Goal: Communication & Community: Answer question/provide support

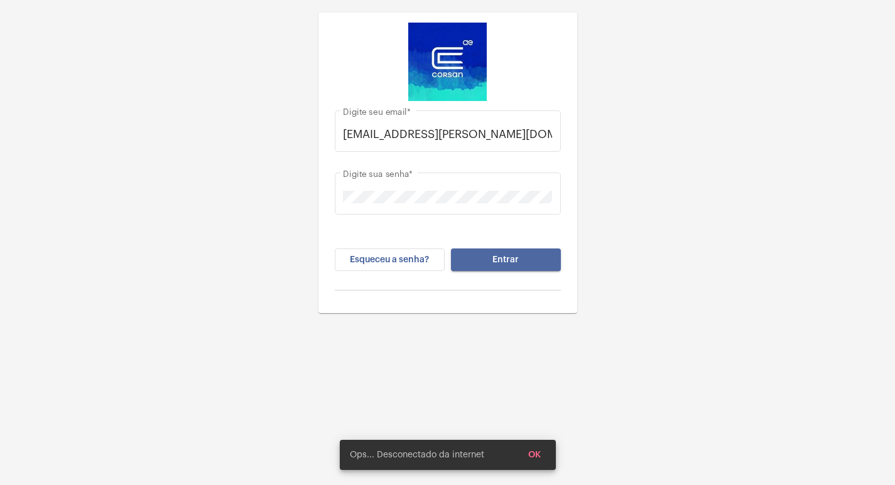
click at [516, 262] on span "Entrar" at bounding box center [505, 260] width 26 height 9
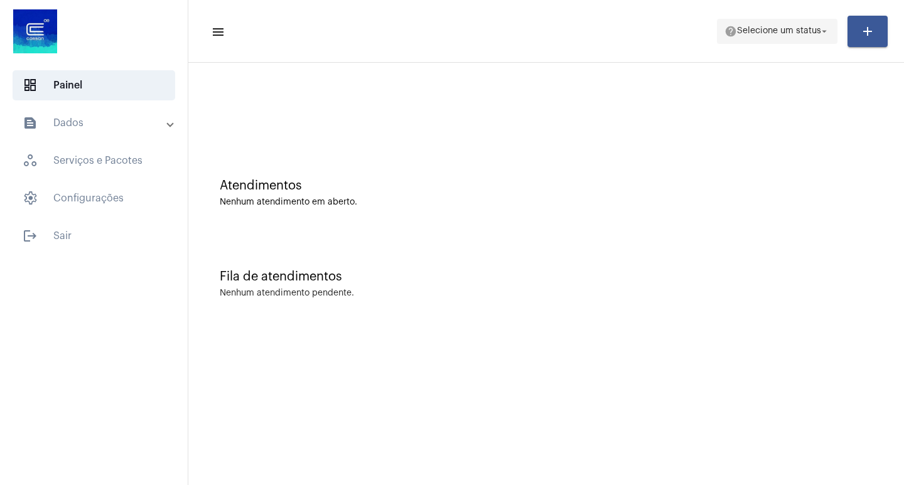
click at [821, 36] on mat-icon "arrow_drop_down" at bounding box center [824, 31] width 11 height 11
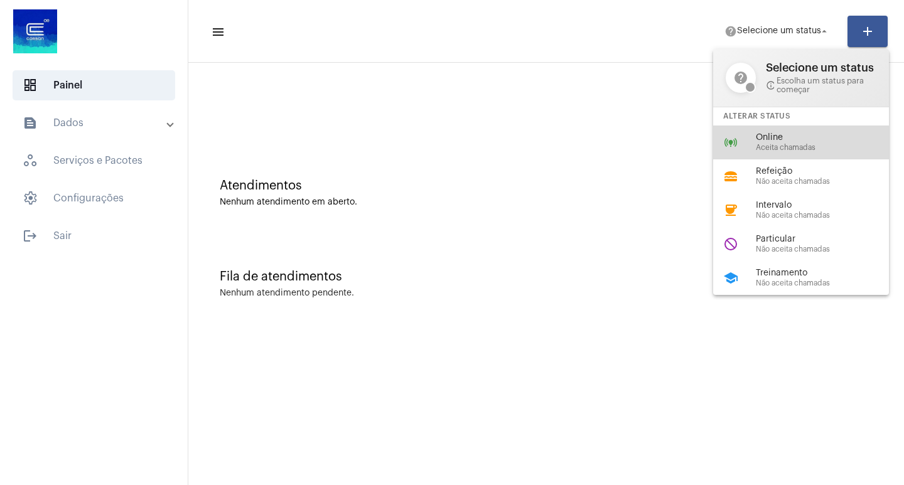
click at [764, 148] on span "Aceita chamadas" at bounding box center [827, 148] width 143 height 8
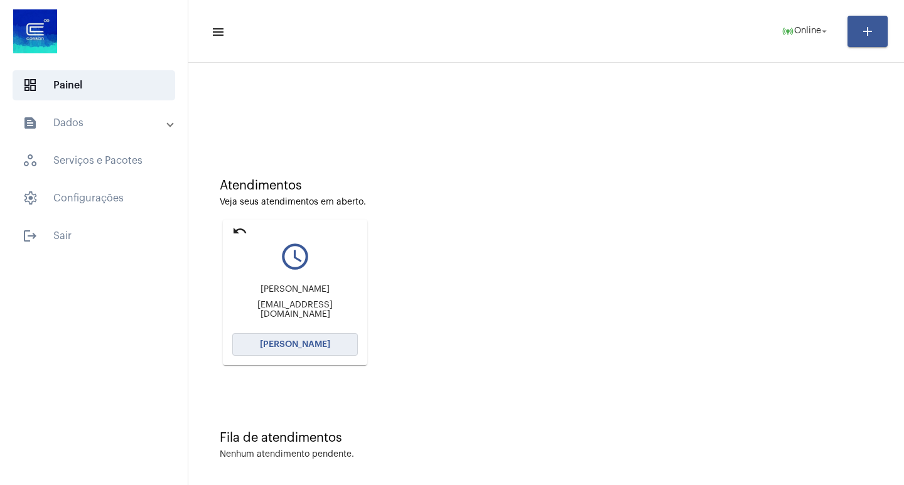
click at [303, 343] on span "[PERSON_NAME]" at bounding box center [295, 344] width 70 height 9
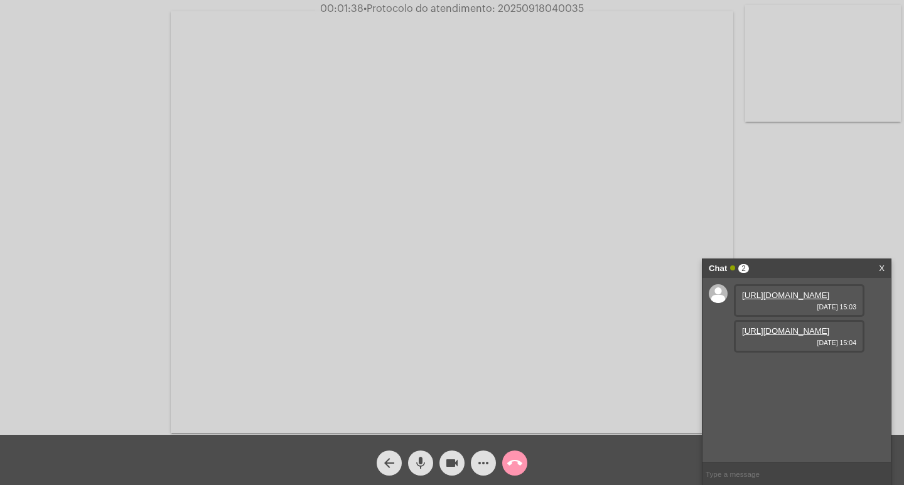
click at [768, 336] on link "[URL][DOMAIN_NAME]" at bounding box center [785, 331] width 87 height 9
click at [786, 300] on link "https://neft-transfer-bucket.s3.amazonaws.com/temp-b51bc637-dee7-5834-e4d5-7a66…" at bounding box center [785, 295] width 87 height 9
click at [777, 372] on link "https://neft-transfer-bucket.s3.amazonaws.com/temp-9bdae9b3-e7f9-1c15-79b4-3c1c…" at bounding box center [785, 366] width 87 height 9
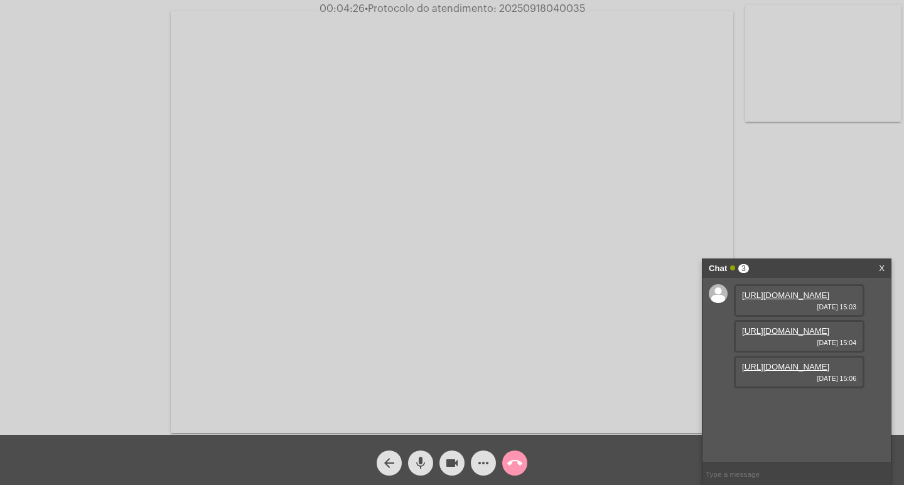
click at [777, 300] on link "https://neft-transfer-bucket.s3.amazonaws.com/temp-b51bc637-dee7-5834-e4d5-7a66…" at bounding box center [785, 295] width 87 height 9
click at [801, 336] on link "https://neft-transfer-bucket.s3.amazonaws.com/temp-2719139d-106b-0e7f-f4cd-f537…" at bounding box center [785, 331] width 87 height 9
click at [450, 462] on mat-icon "videocam" at bounding box center [452, 463] width 15 height 15
click at [418, 458] on mat-icon "mic" at bounding box center [420, 463] width 15 height 15
click at [417, 465] on mat-icon "mic_off" at bounding box center [420, 463] width 15 height 15
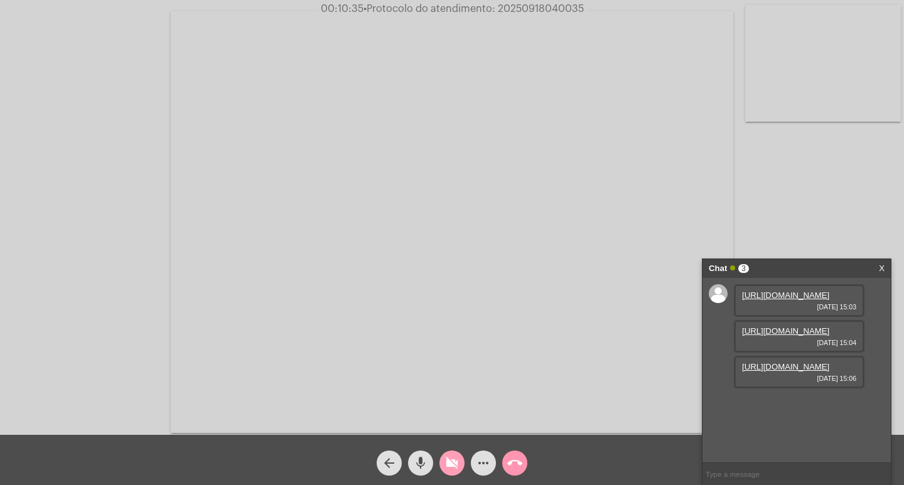
click at [451, 466] on mat-icon "videocam_off" at bounding box center [452, 463] width 15 height 15
click at [514, 463] on mat-icon "call_end" at bounding box center [514, 463] width 15 height 15
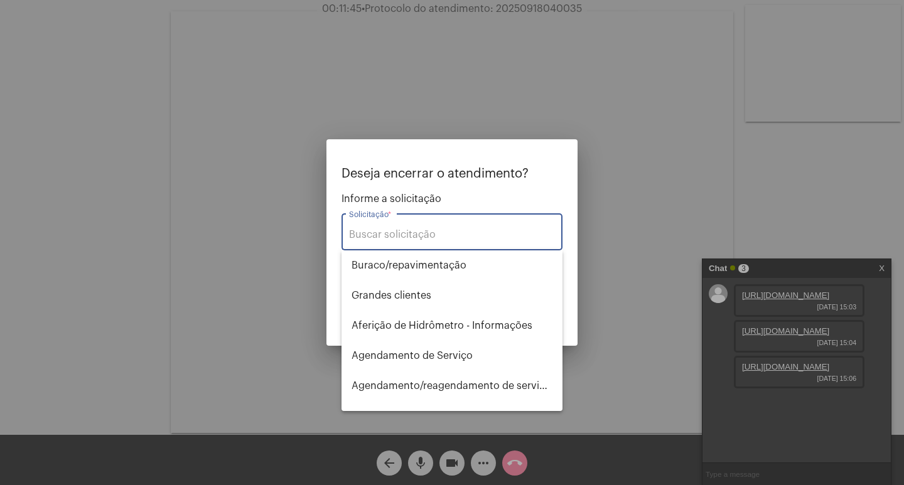
click at [423, 229] on input "Solicitação *" at bounding box center [452, 234] width 206 height 11
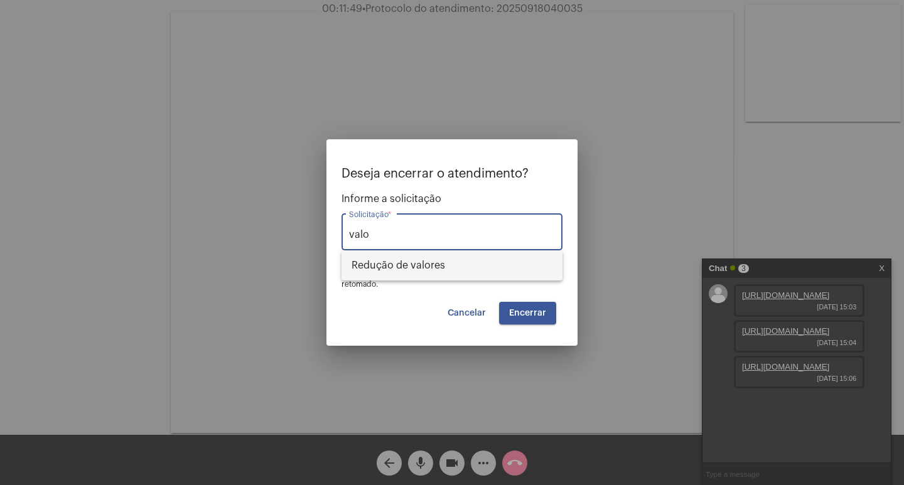
click at [426, 266] on span "Redução de valores" at bounding box center [452, 266] width 201 height 30
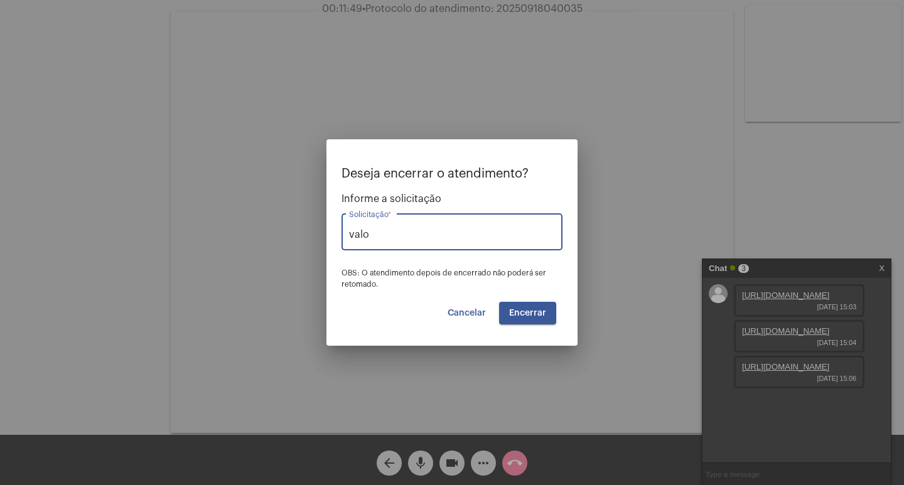
type input "Redução de valores"
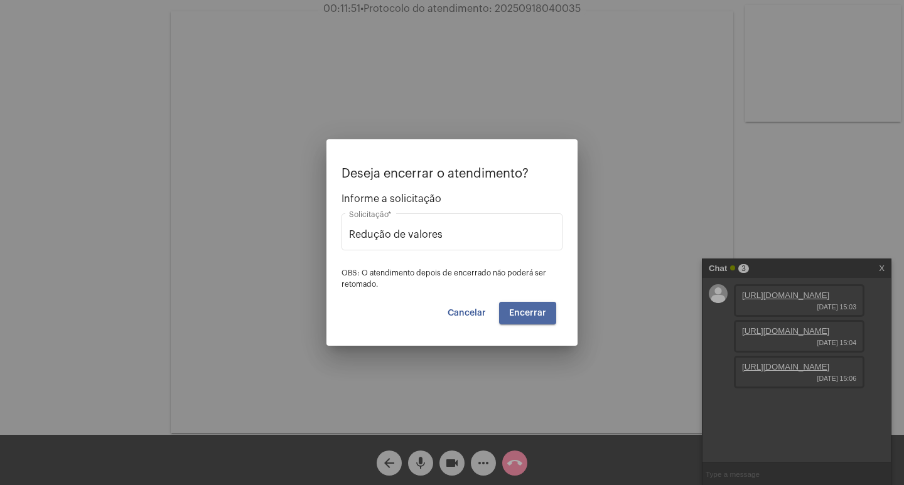
click at [526, 313] on span "Encerrar" at bounding box center [527, 313] width 37 height 9
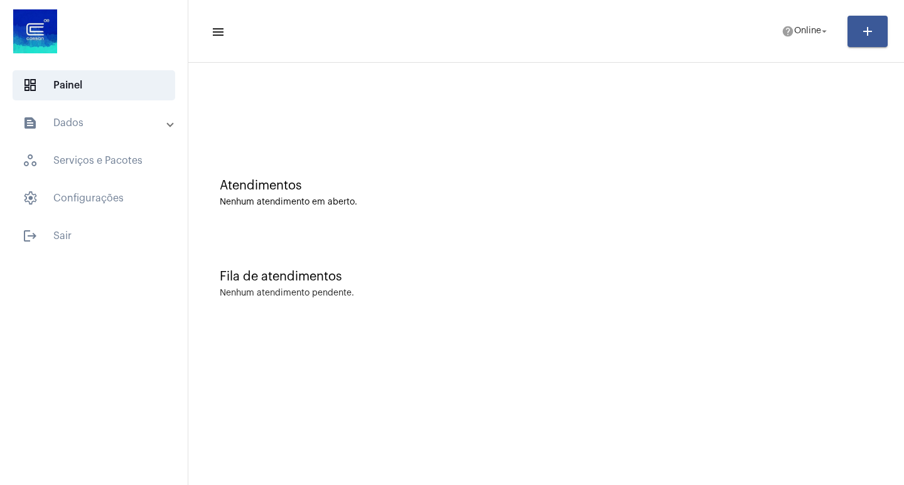
click at [89, 125] on mat-panel-title "text_snippet_outlined Dados" at bounding box center [95, 123] width 145 height 15
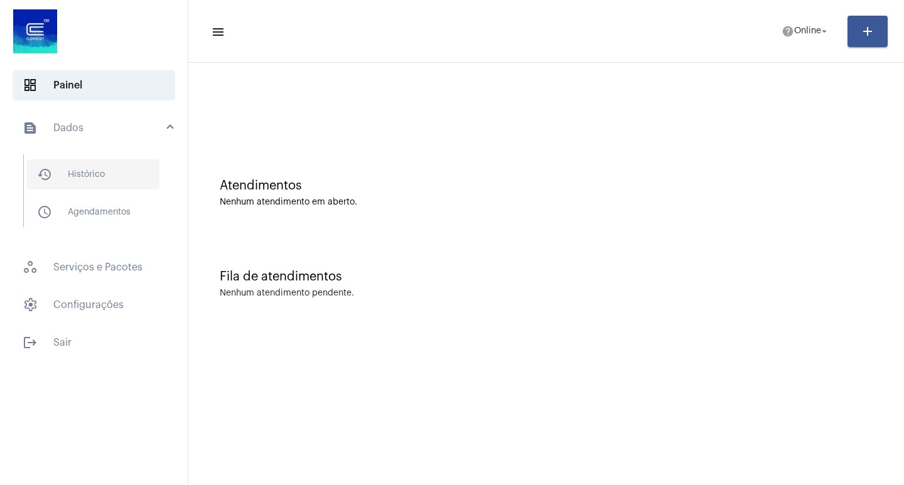
click at [89, 170] on span "history_outlined Histórico" at bounding box center [93, 175] width 133 height 30
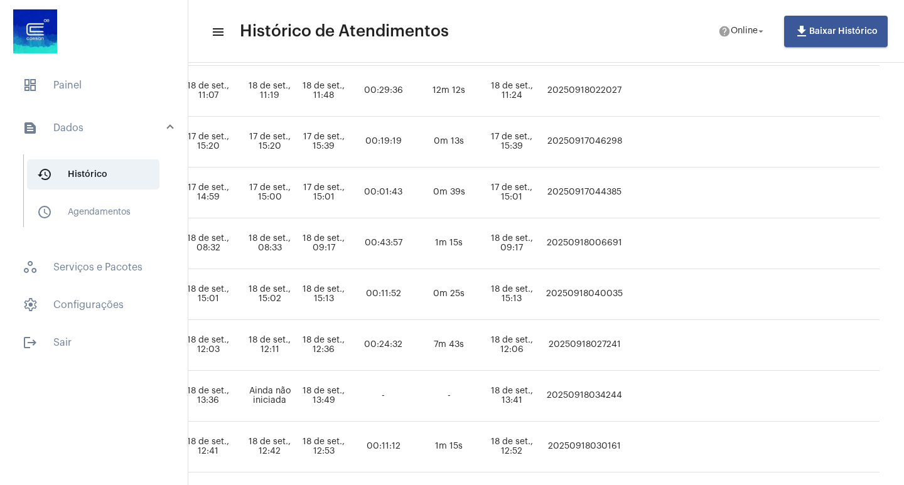
scroll to position [188, 774]
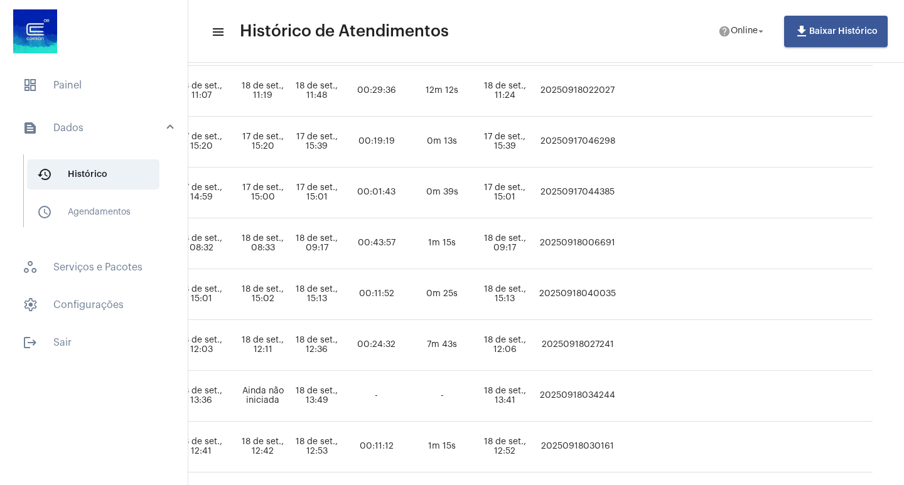
click at [557, 291] on td "20250918040035" at bounding box center [577, 294] width 83 height 51
copy td "20250918040035"
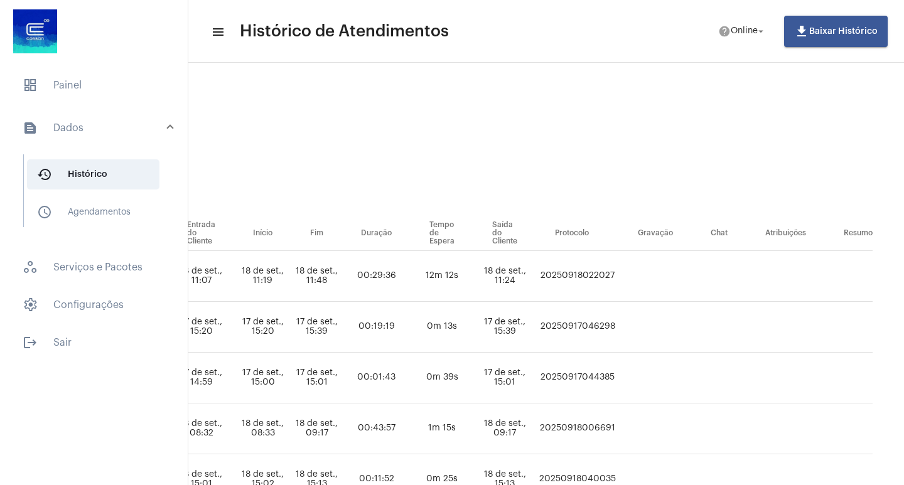
scroll to position [0, 774]
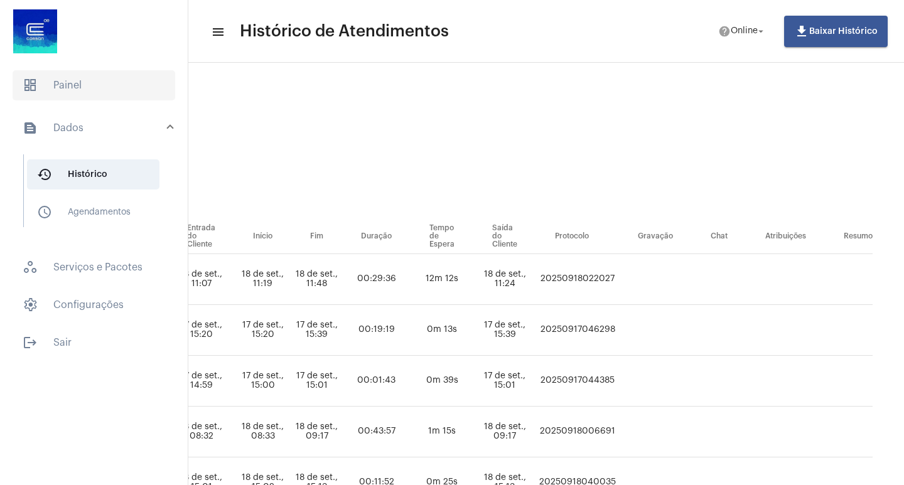
click at [71, 87] on span "dashboard Painel" at bounding box center [94, 85] width 163 height 30
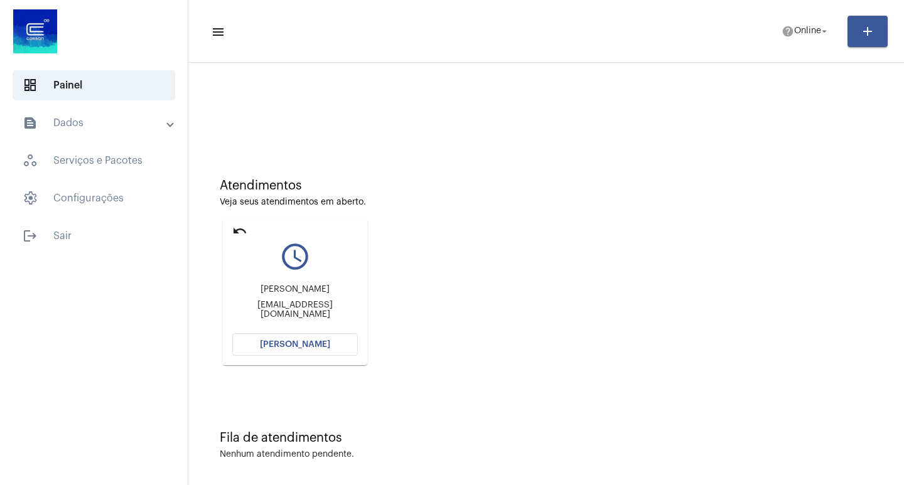
click at [241, 229] on mat-icon "undo" at bounding box center [239, 231] width 15 height 15
click at [823, 29] on mat-icon "arrow_drop_down" at bounding box center [824, 31] width 11 height 11
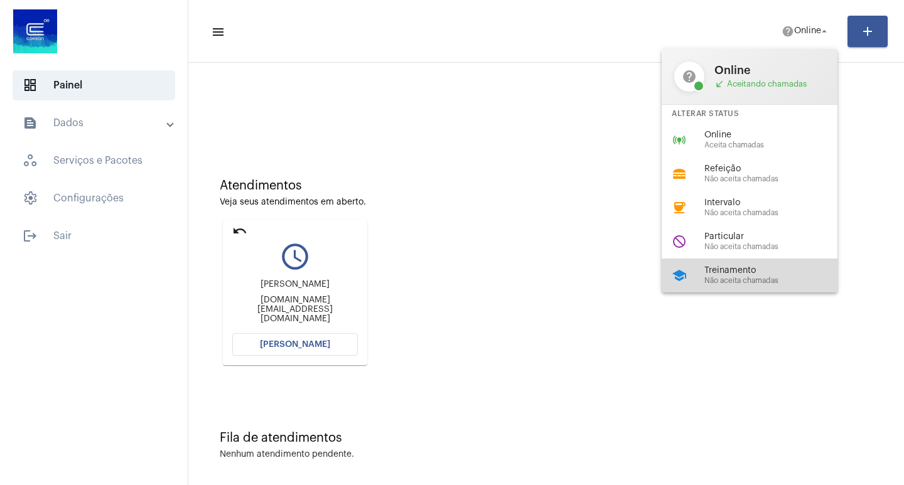
click at [789, 274] on span "Treinamento" at bounding box center [776, 270] width 143 height 9
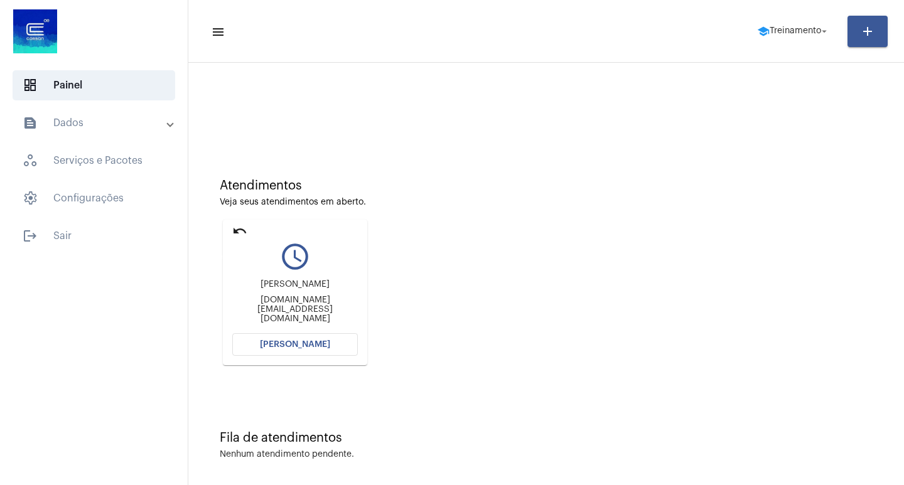
click at [242, 232] on mat-icon "undo" at bounding box center [239, 231] width 15 height 15
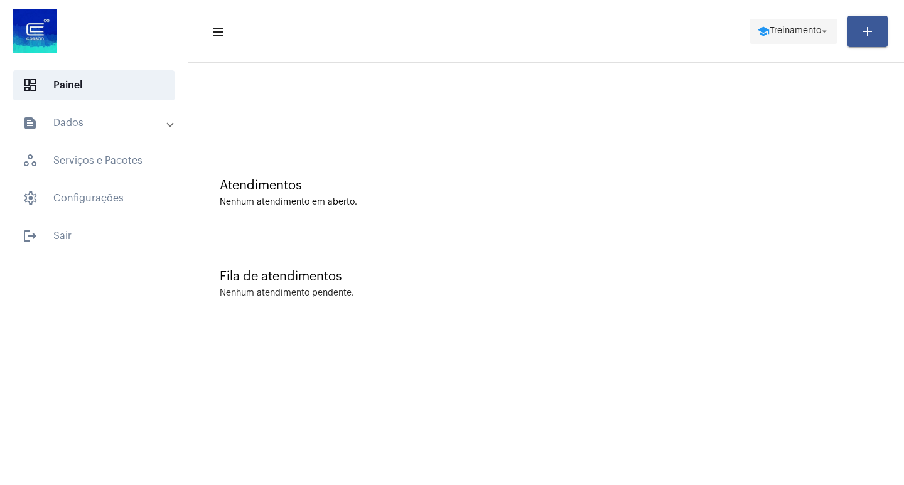
click at [813, 30] on span "Treinamento" at bounding box center [795, 31] width 51 height 9
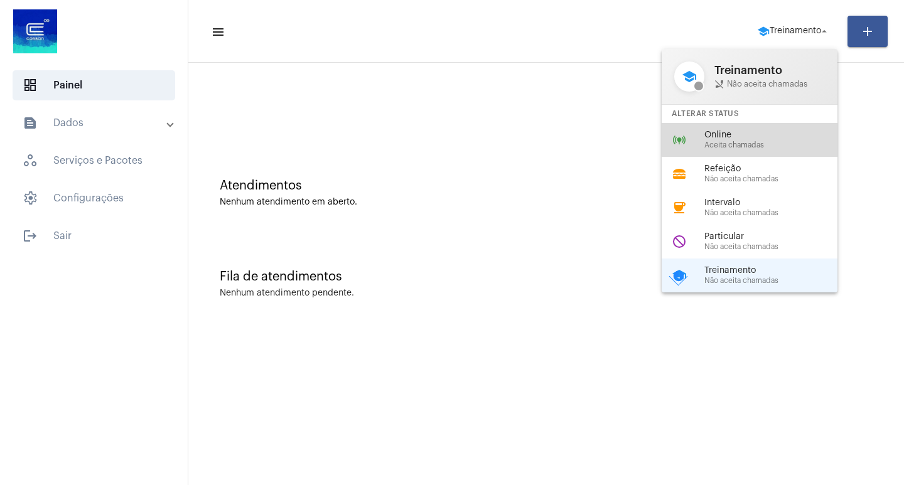
click at [776, 135] on span "Online" at bounding box center [776, 135] width 143 height 9
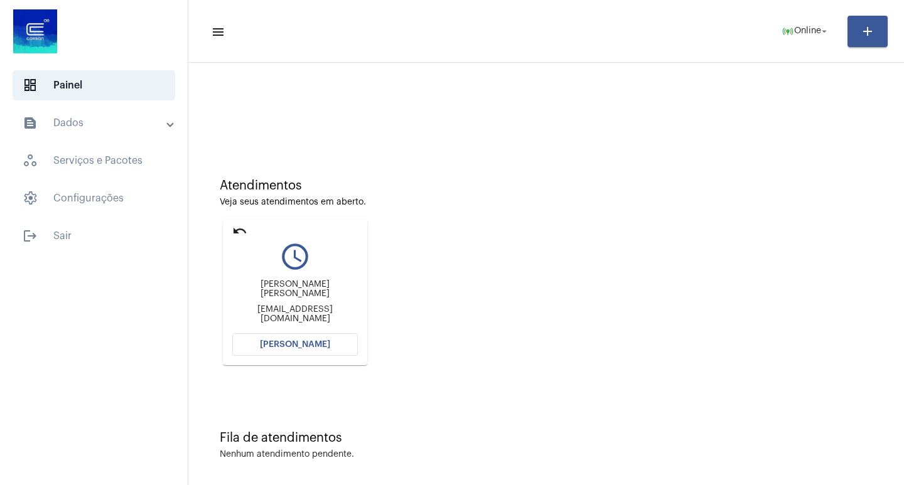
click at [308, 342] on span "Abrir Chamada" at bounding box center [295, 344] width 70 height 9
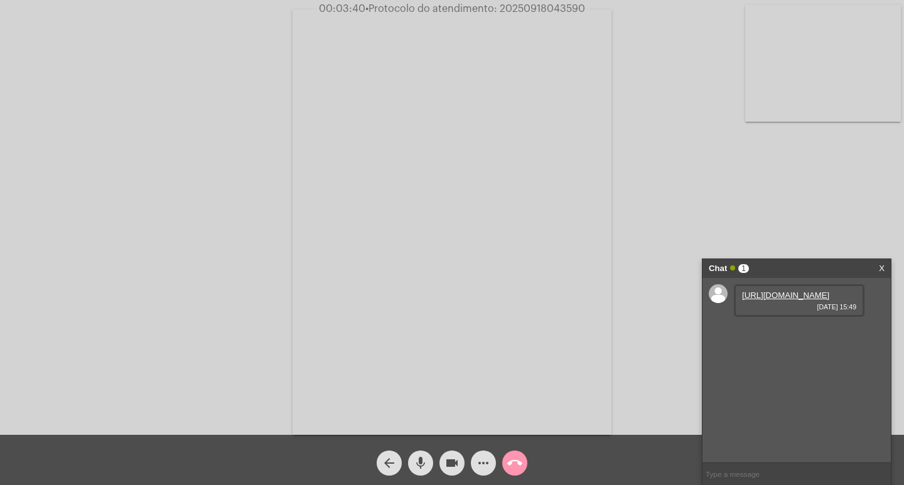
click at [786, 300] on link "https://neft-transfer-bucket.s3.amazonaws.com/temp-4c52fb34-465b-b7c8-7ec5-a2e2…" at bounding box center [785, 295] width 87 height 9
click at [783, 336] on link "https://neft-transfer-bucket.s3.amazonaws.com/temp-7b68749f-7d81-cd52-b5a2-b3f8…" at bounding box center [785, 331] width 87 height 9
click at [423, 463] on mat-icon "mic" at bounding box center [420, 463] width 15 height 15
click at [458, 462] on mat-icon "videocam" at bounding box center [452, 463] width 15 height 15
click at [422, 466] on mat-icon "mic_off" at bounding box center [420, 463] width 15 height 15
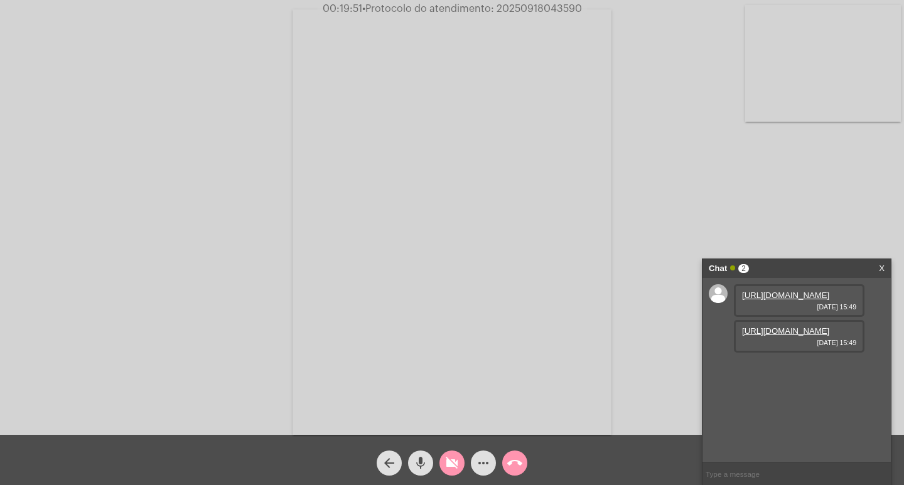
click at [453, 463] on mat-icon "videocam_off" at bounding box center [452, 463] width 15 height 15
click at [453, 464] on mat-icon "videocam" at bounding box center [452, 463] width 15 height 15
click at [415, 462] on mat-icon "mic" at bounding box center [420, 463] width 15 height 15
click at [414, 457] on mat-icon "mic_off" at bounding box center [420, 463] width 15 height 15
click at [415, 470] on mat-icon "mic" at bounding box center [420, 463] width 15 height 15
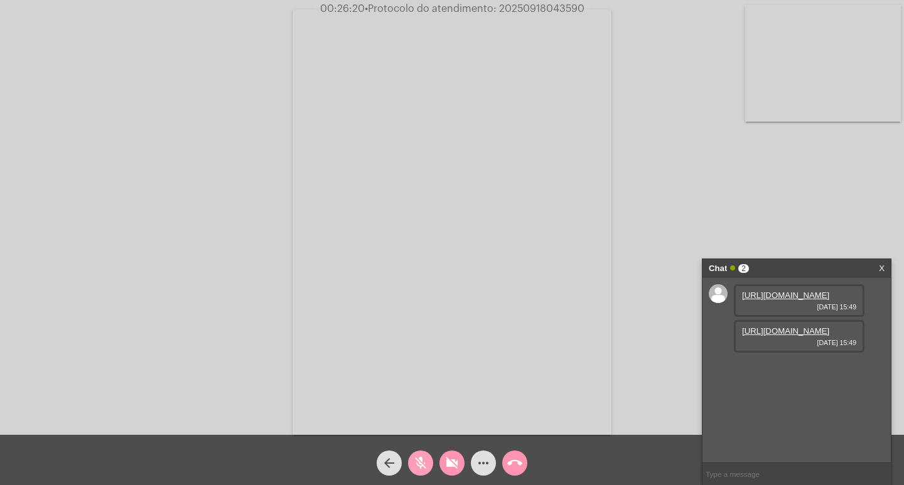
click at [424, 465] on mat-icon "mic_off" at bounding box center [420, 463] width 15 height 15
click at [453, 462] on mat-icon "videocam_off" at bounding box center [452, 463] width 15 height 15
click at [423, 468] on mat-icon "mic" at bounding box center [420, 463] width 15 height 15
click at [453, 465] on mat-icon "videocam" at bounding box center [452, 463] width 15 height 15
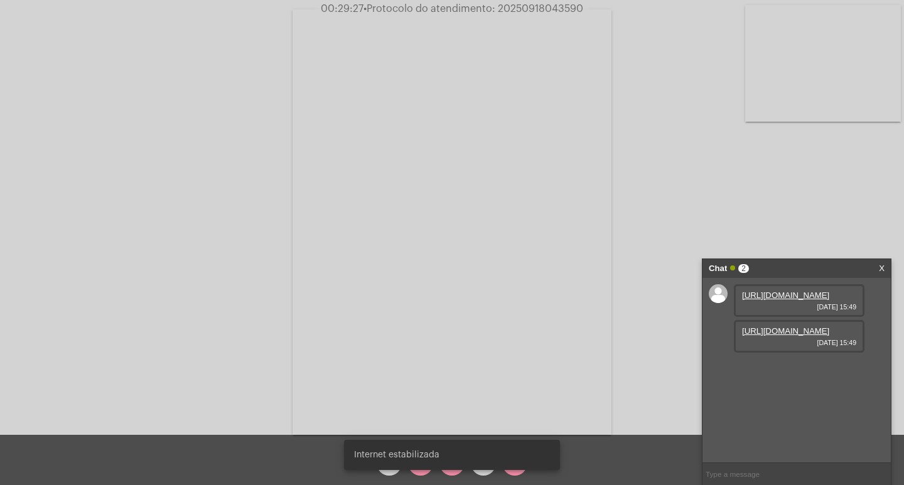
click at [420, 469] on snack-bar-container "Internet estabilizada" at bounding box center [452, 455] width 216 height 30
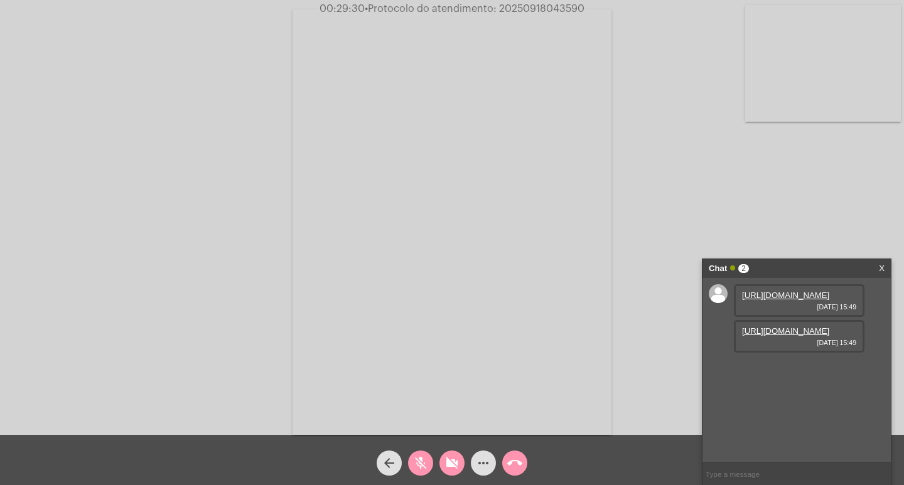
click at [428, 456] on mat-icon "mic_off" at bounding box center [420, 463] width 15 height 15
click at [448, 461] on mat-icon "videocam_off" at bounding box center [452, 463] width 15 height 15
click at [419, 463] on mat-icon "mic" at bounding box center [420, 463] width 15 height 15
click at [454, 468] on mat-icon "videocam" at bounding box center [452, 463] width 15 height 15
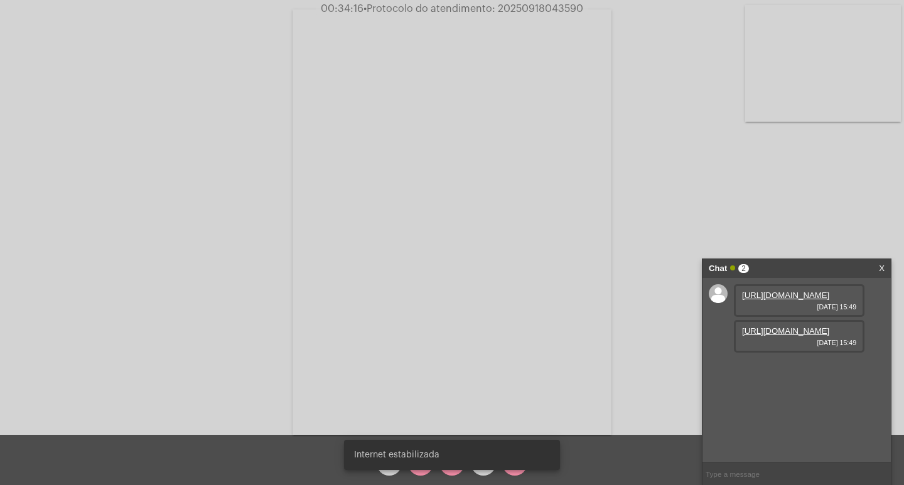
click at [418, 467] on snack-bar-container "Internet estabilizada" at bounding box center [452, 455] width 216 height 30
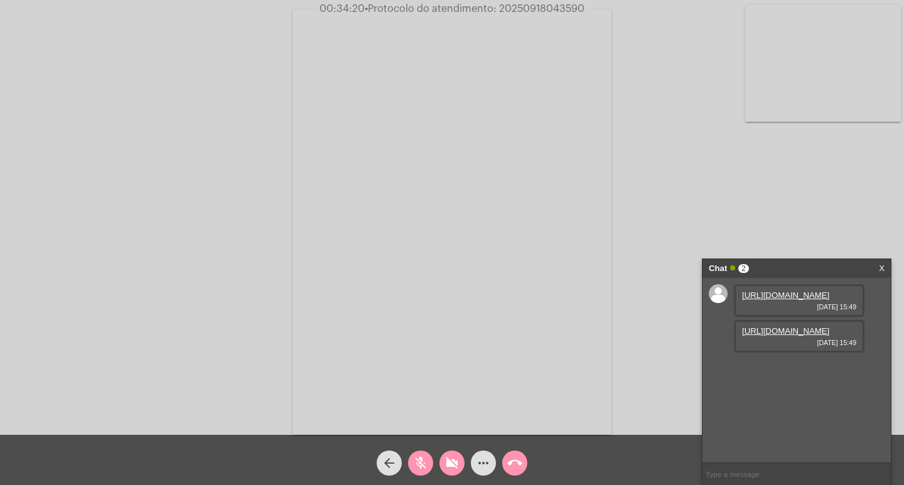
click at [423, 467] on mat-icon "mic_off" at bounding box center [420, 463] width 15 height 15
click at [448, 465] on mat-icon "videocam_off" at bounding box center [452, 463] width 15 height 15
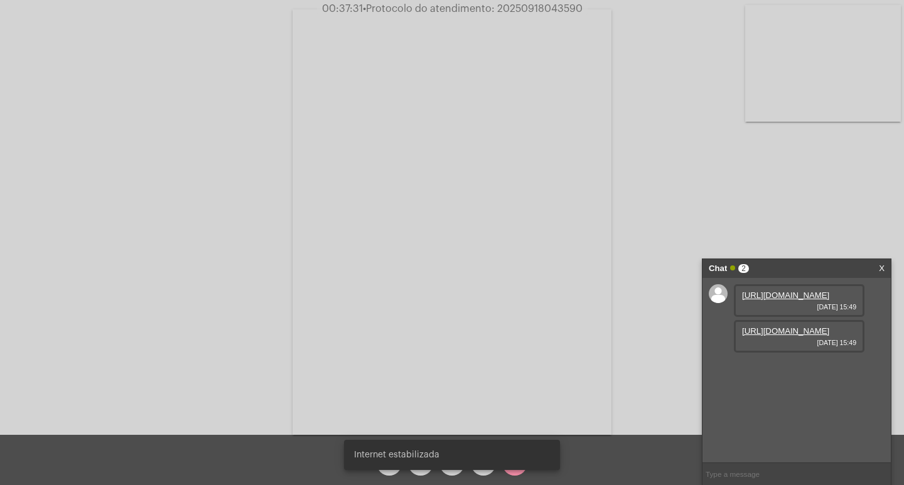
click at [450, 471] on div "Internet estabilizada" at bounding box center [452, 455] width 246 height 60
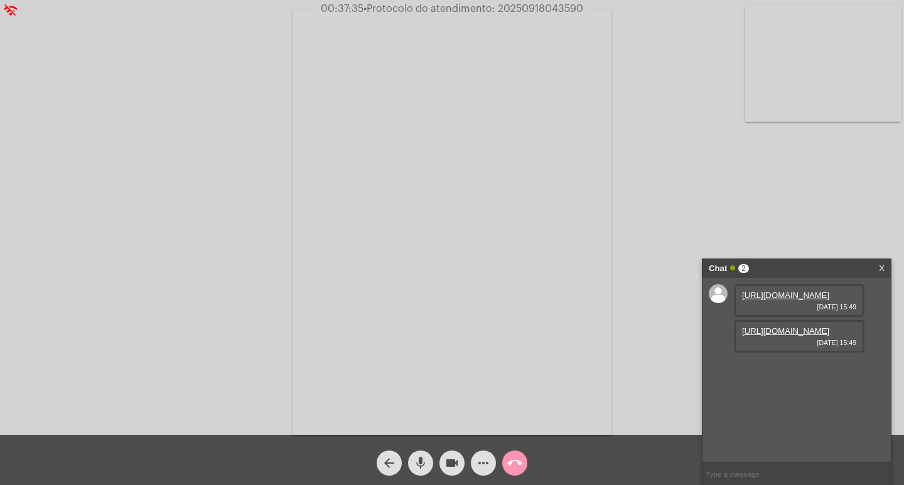
click at [453, 465] on mat-icon "videocam" at bounding box center [452, 463] width 15 height 15
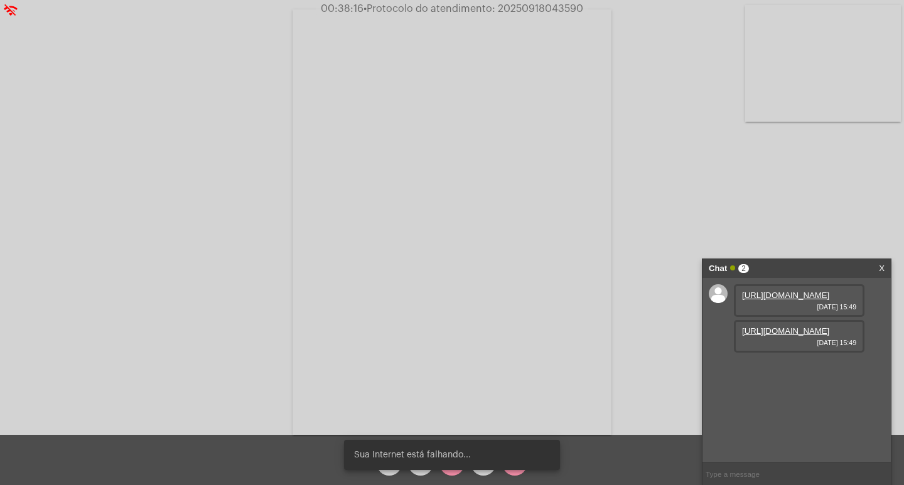
click at [448, 467] on snack-bar-container "Sua Internet está falhando..." at bounding box center [452, 455] width 216 height 30
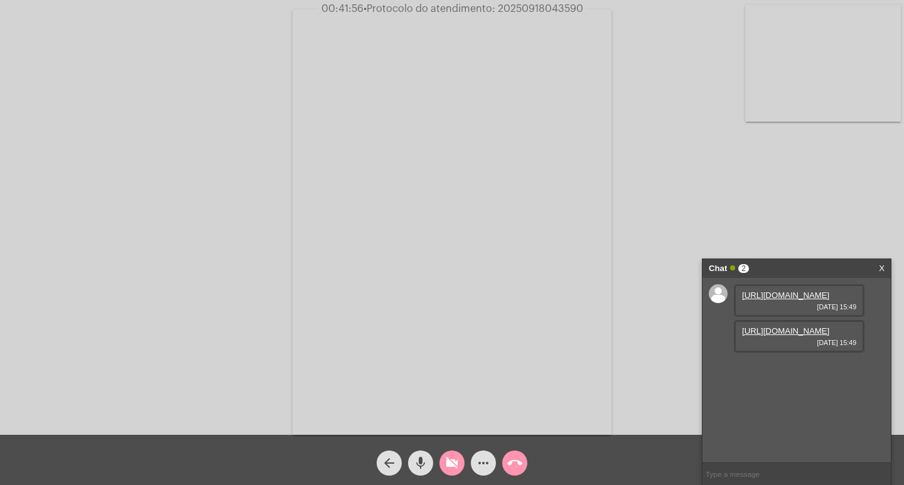
click at [463, 465] on button "videocam_off" at bounding box center [452, 463] width 25 height 25
click at [479, 463] on mat-icon "more_horiz" at bounding box center [483, 463] width 15 height 15
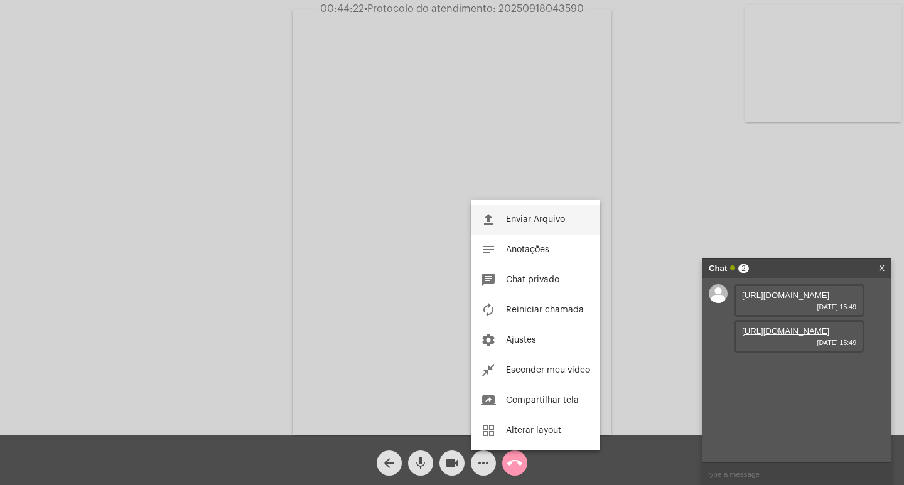
click at [527, 219] on span "Enviar Arquivo" at bounding box center [535, 219] width 59 height 9
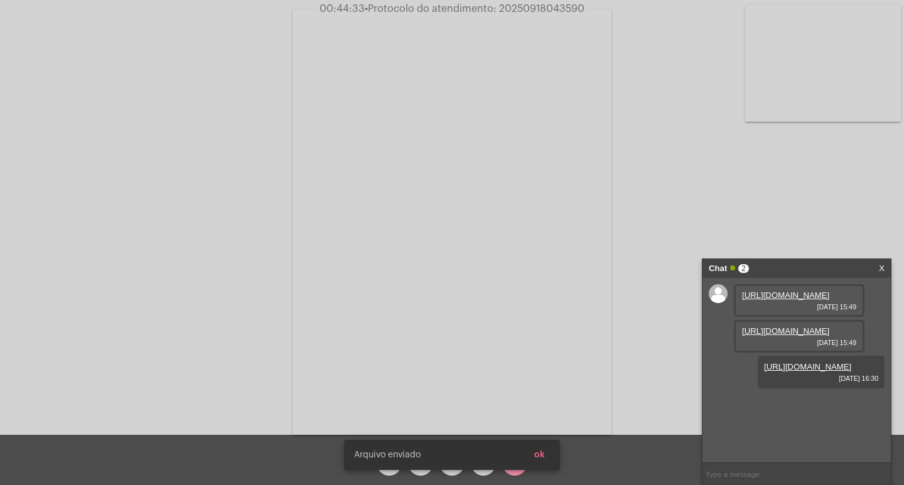
click at [733, 473] on input "text" at bounding box center [797, 474] width 188 height 22
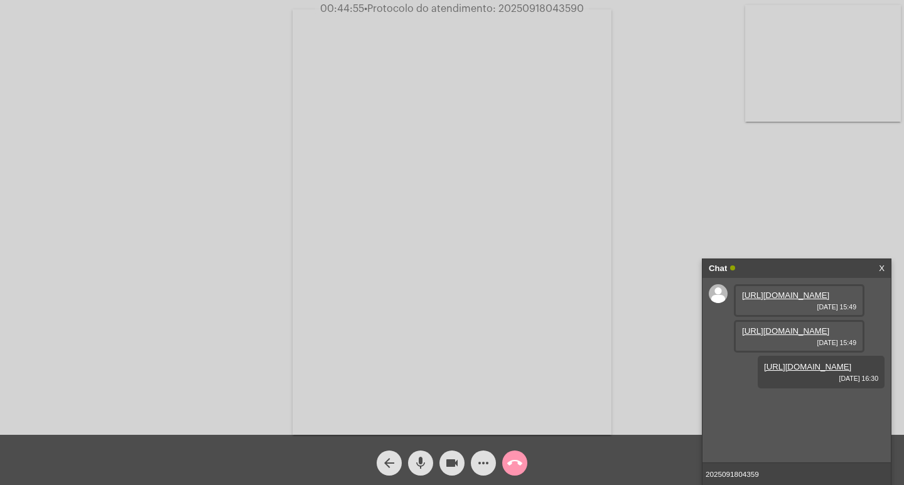
type input "20250918043590"
click at [478, 465] on mat-icon "more_horiz" at bounding box center [483, 463] width 15 height 15
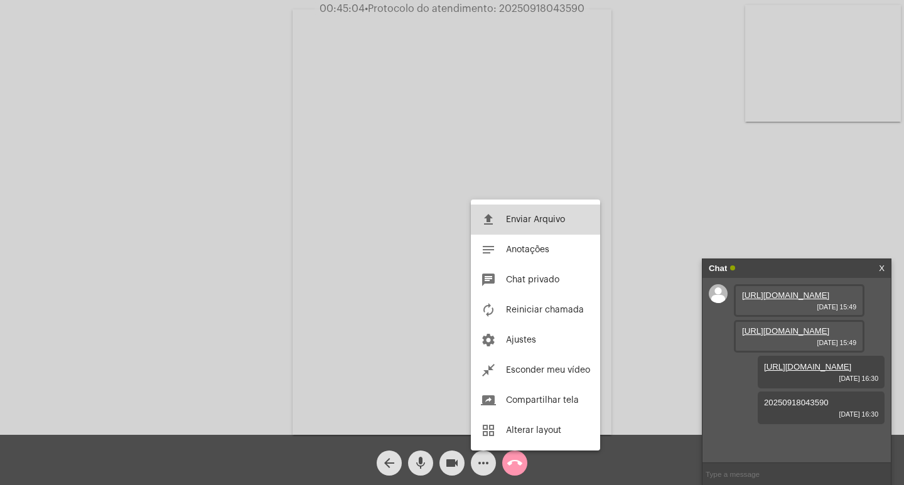
click at [518, 207] on button "file_upload Enviar Arquivo" at bounding box center [535, 220] width 129 height 30
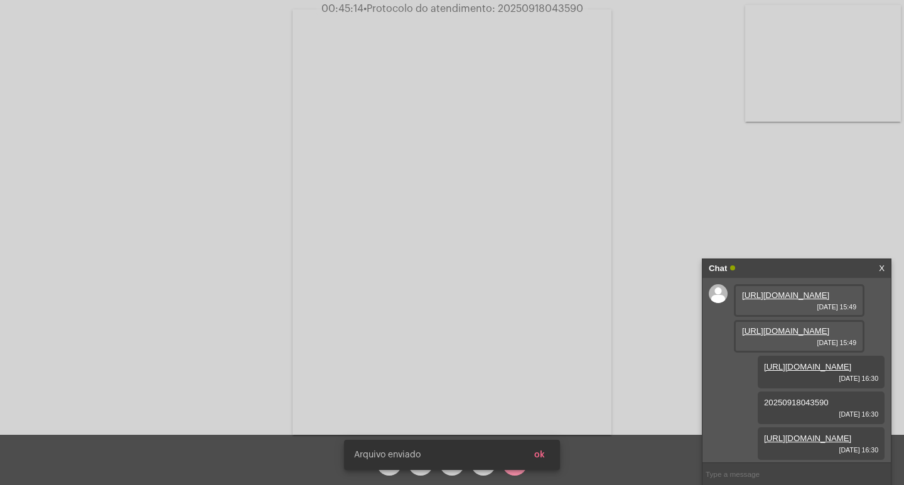
scroll to position [111, 0]
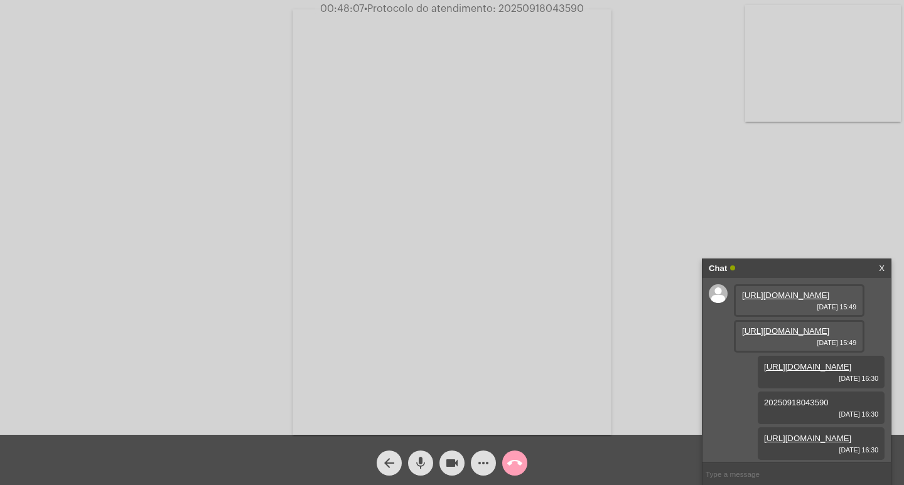
click at [508, 463] on mat-icon "call_end" at bounding box center [514, 463] width 15 height 15
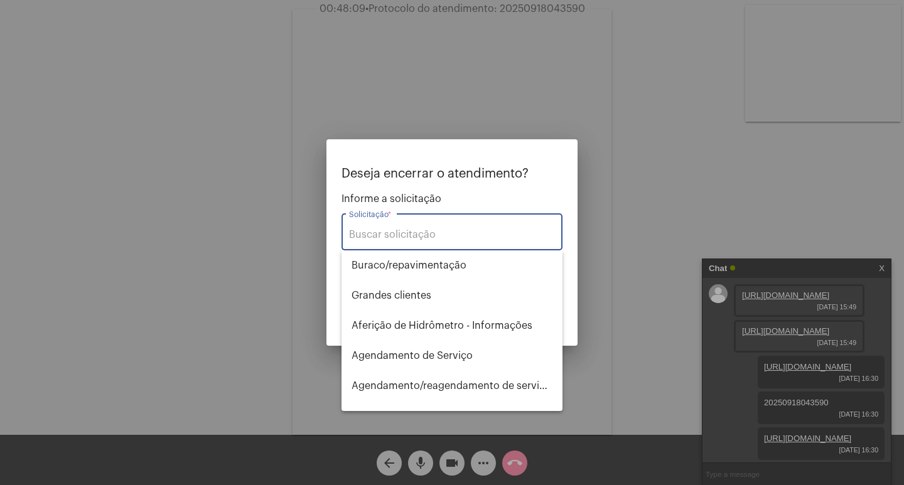
click at [389, 225] on div "Solicitação *" at bounding box center [452, 231] width 206 height 40
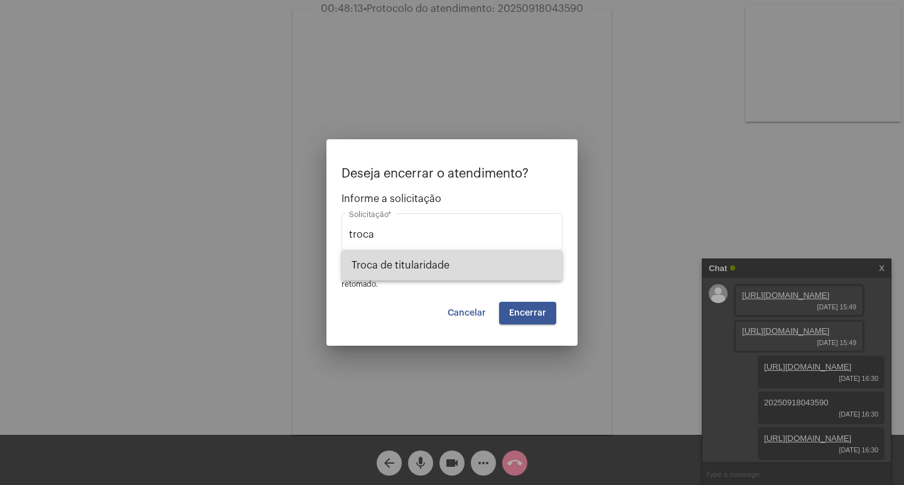
click at [409, 268] on span "Troca de titularidade" at bounding box center [452, 266] width 201 height 30
type input "Troca de titularidade"
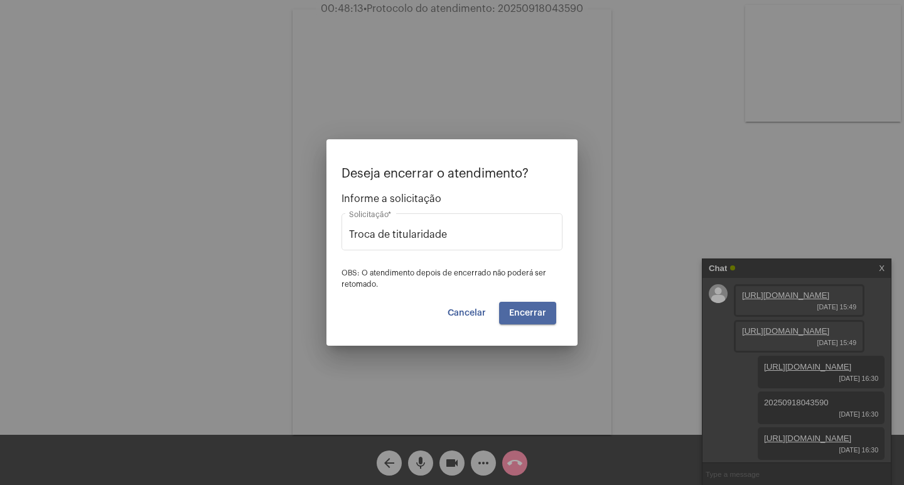
click at [541, 318] on button "Encerrar" at bounding box center [527, 313] width 57 height 23
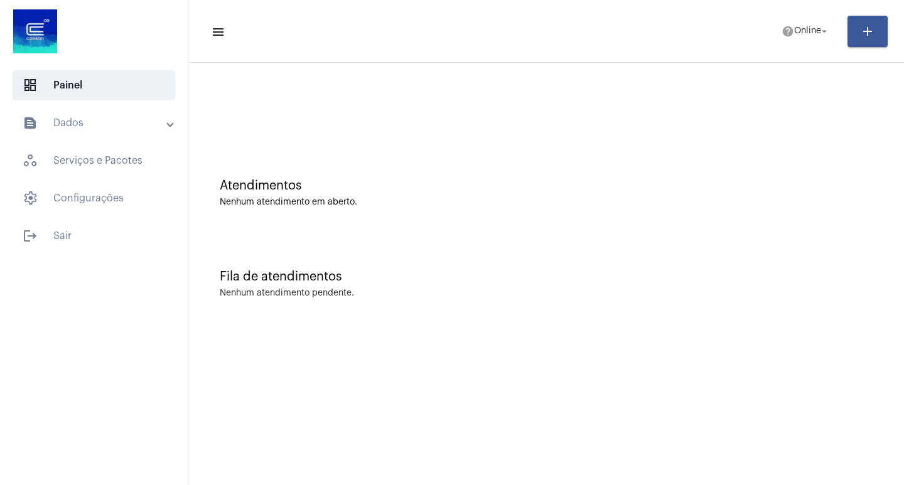
click at [73, 111] on mat-expansion-panel-header "text_snippet_outlined Dados" at bounding box center [98, 123] width 180 height 30
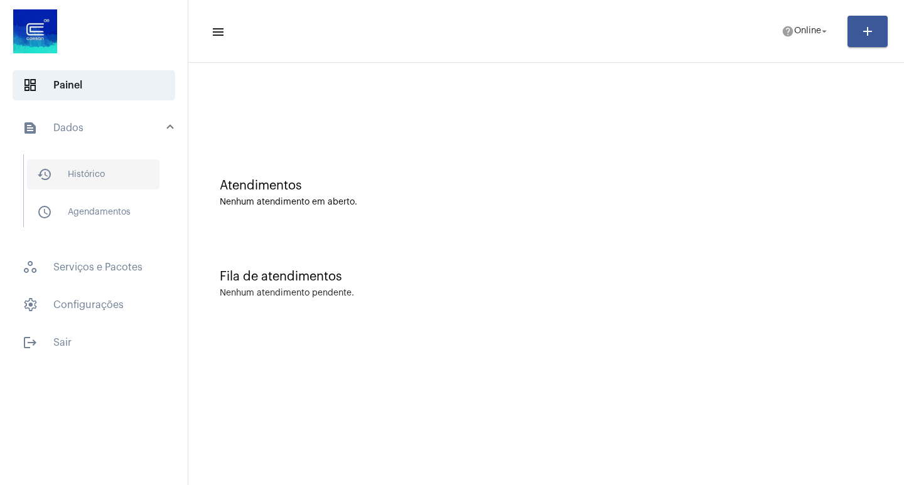
click at [85, 175] on span "history_outlined Histórico" at bounding box center [93, 175] width 133 height 30
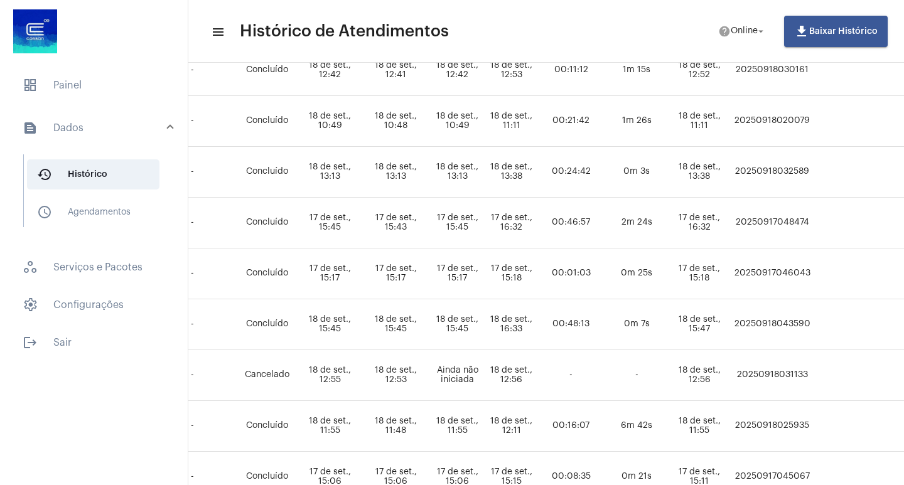
scroll to position [565, 602]
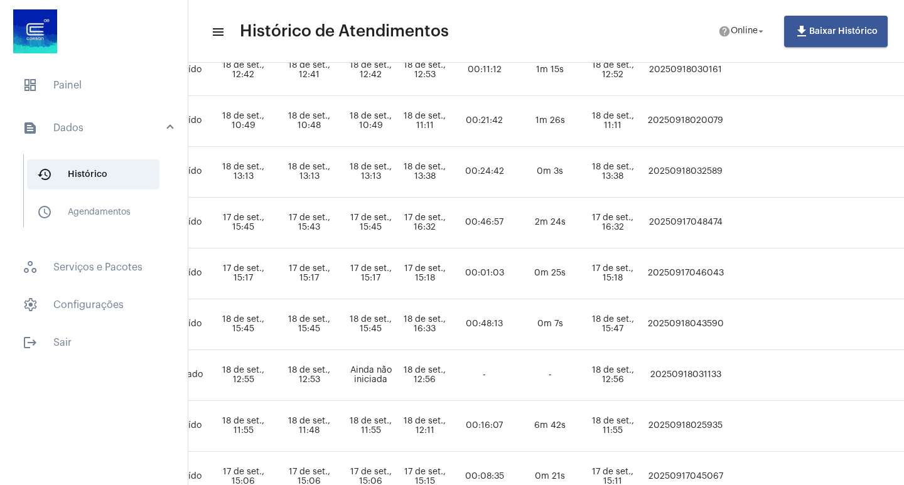
drag, startPoint x: 704, startPoint y: 329, endPoint x: 785, endPoint y: 333, distance: 81.1
click at [785, 333] on tr "PRISCILA OLIVEIRA DOS SANTOS troca_de_titularidade Igor machado pinto Igormacha…" at bounding box center [299, 325] width 1363 height 51
copy td "20250918043590"
click at [784, 322] on td at bounding box center [763, 325] width 73 height 51
drag, startPoint x: 708, startPoint y: 325, endPoint x: 782, endPoint y: 333, distance: 74.5
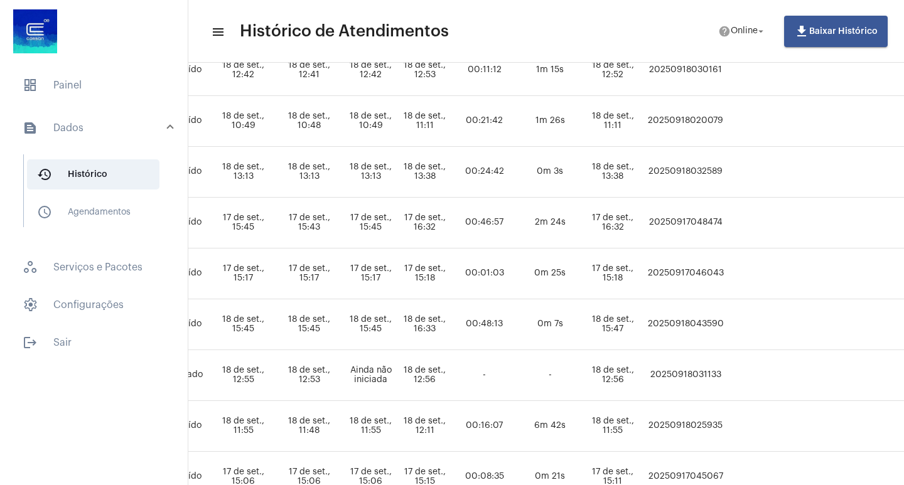
click at [727, 333] on td "20250918043590" at bounding box center [685, 325] width 83 height 51
copy td "20250918043590"
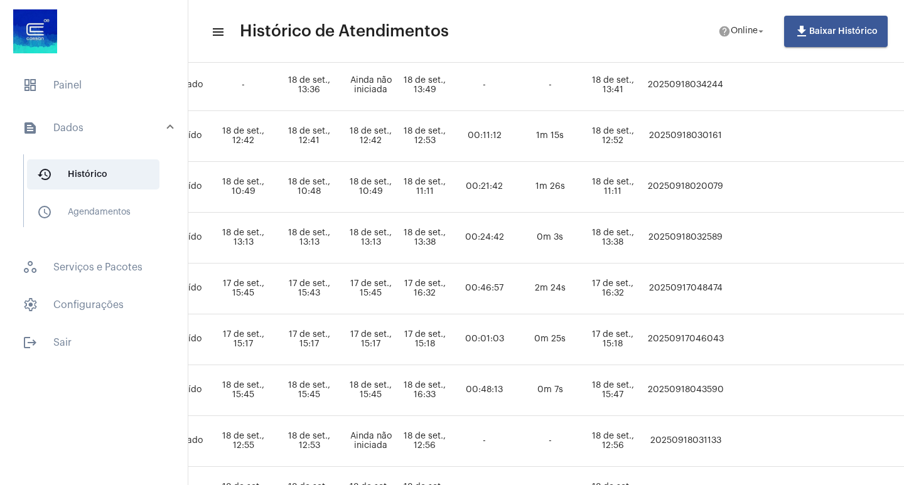
scroll to position [377, 602]
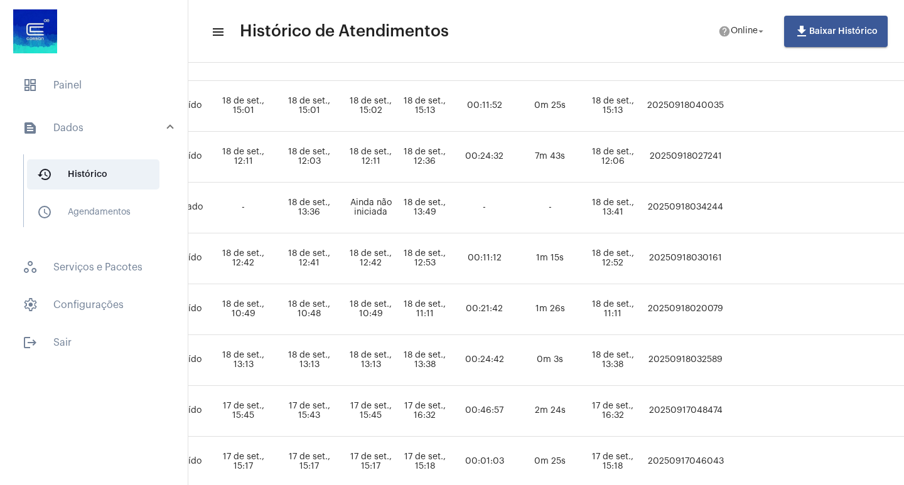
click at [102, 100] on mat-list "dashboard Painel text_snippet_outlined Dados history_outlined Histórico schedul…" at bounding box center [94, 211] width 188 height 293
click at [70, 82] on span "dashboard Painel" at bounding box center [94, 85] width 163 height 30
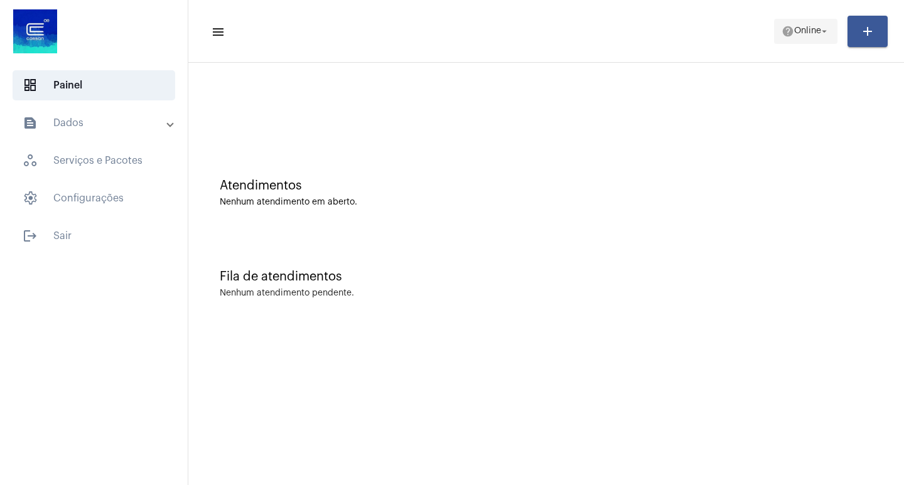
click at [817, 28] on span "Online" at bounding box center [807, 31] width 27 height 9
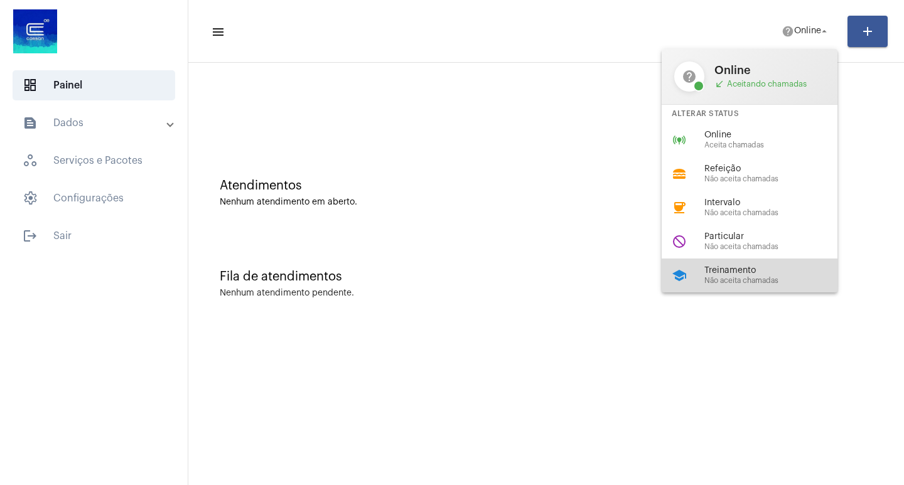
click at [729, 271] on span "Treinamento" at bounding box center [776, 270] width 143 height 9
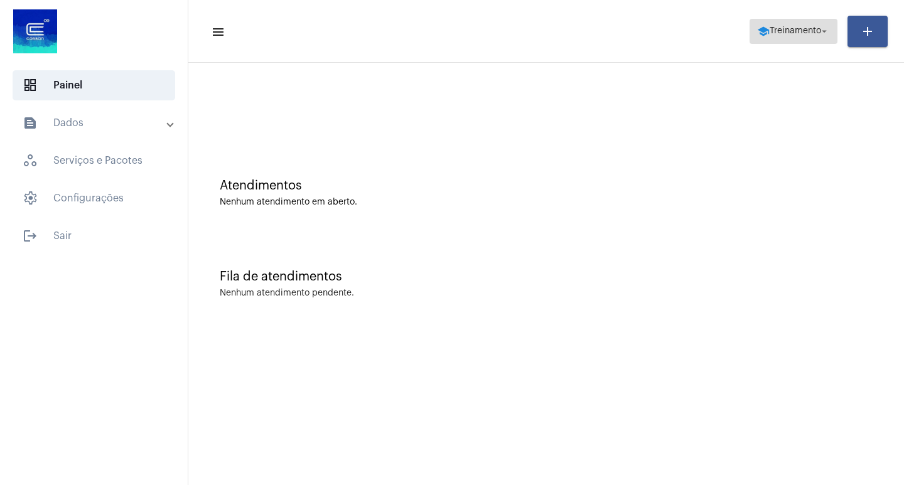
click at [825, 34] on mat-icon "arrow_drop_down" at bounding box center [824, 31] width 11 height 11
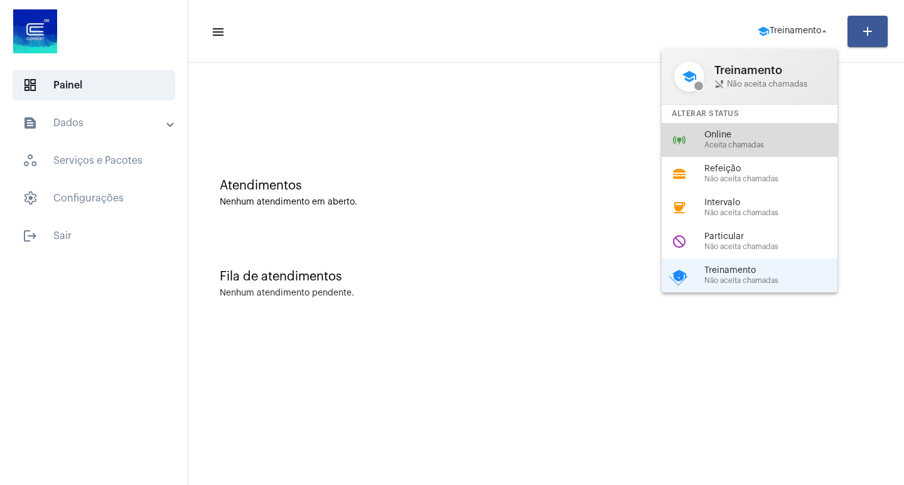
click at [728, 141] on span "Aceita chamadas" at bounding box center [776, 145] width 143 height 8
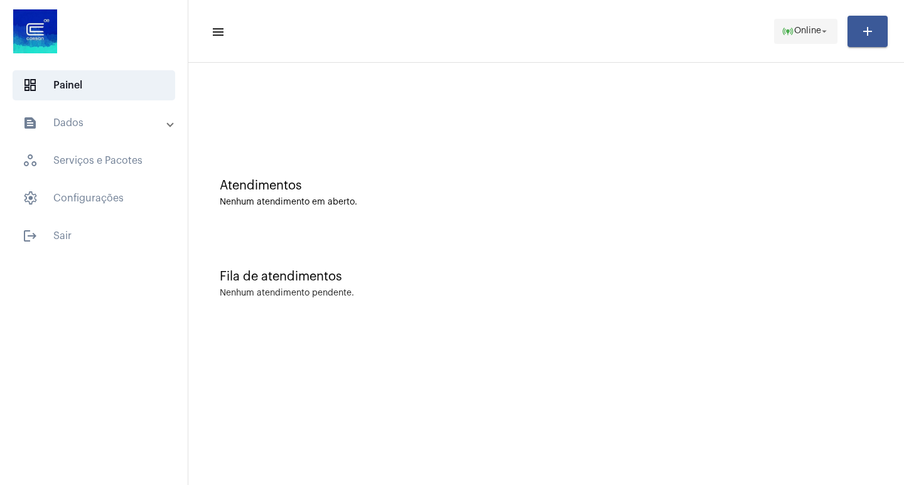
click at [819, 29] on mat-icon "arrow_drop_down" at bounding box center [824, 31] width 11 height 11
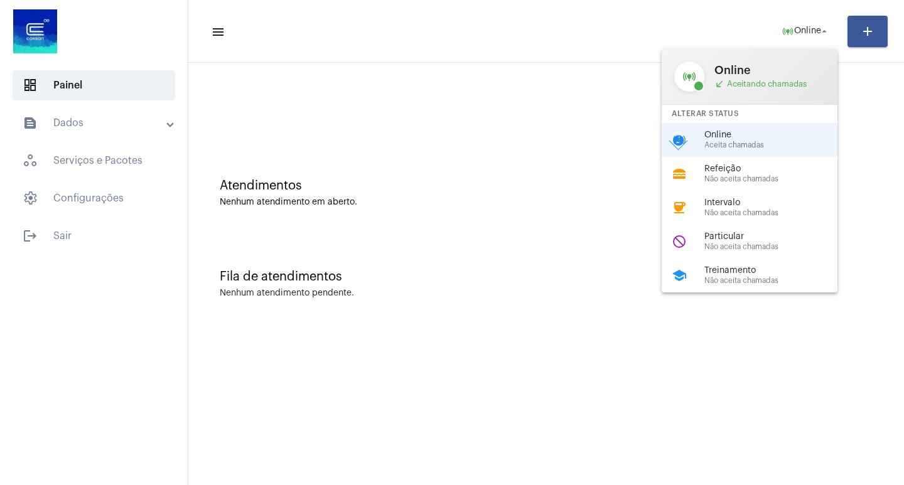
click at [512, 190] on div at bounding box center [452, 242] width 904 height 485
